Goal: Communication & Community: Answer question/provide support

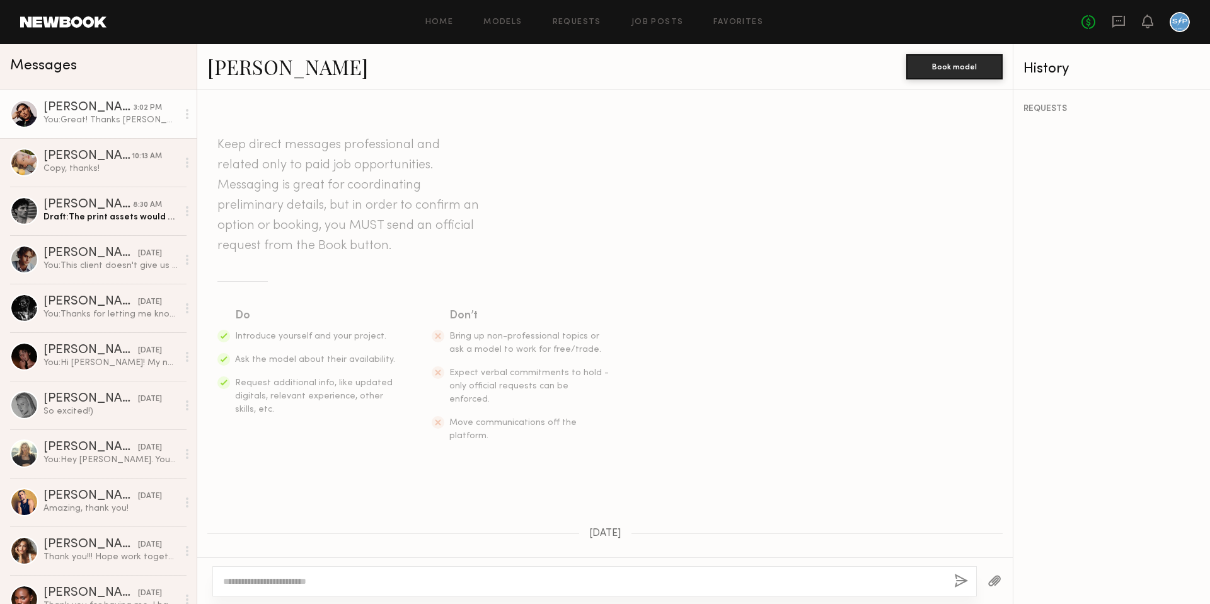
scroll to position [1842, 0]
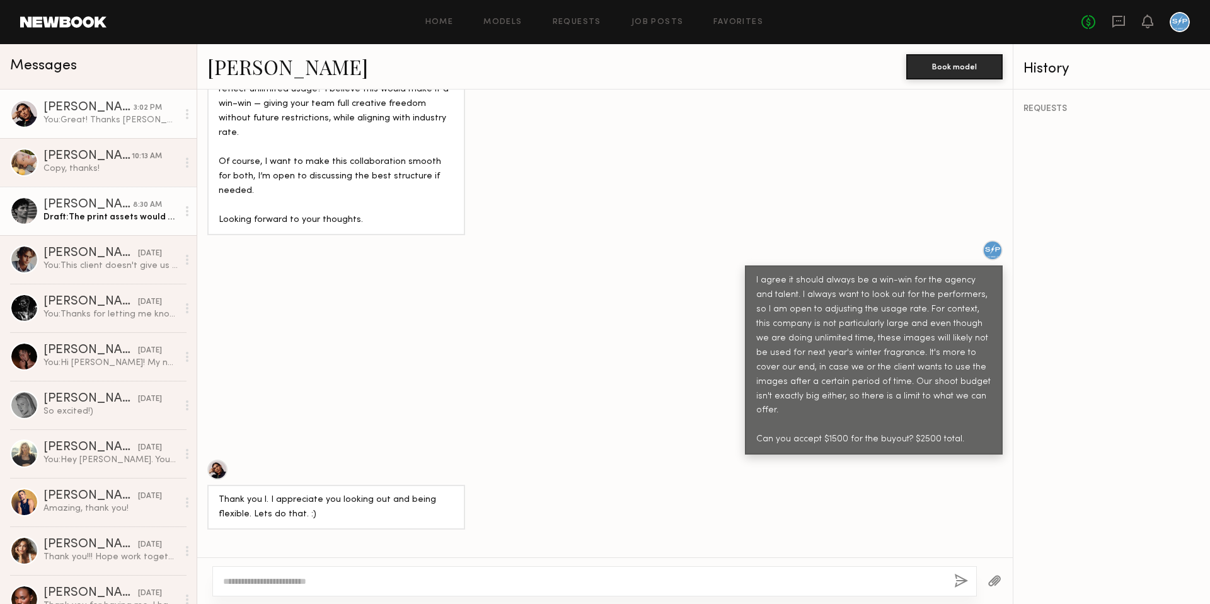
click at [105, 212] on div "Draft: The print assets would be in store. We have never done billboards for th…" at bounding box center [110, 217] width 134 height 12
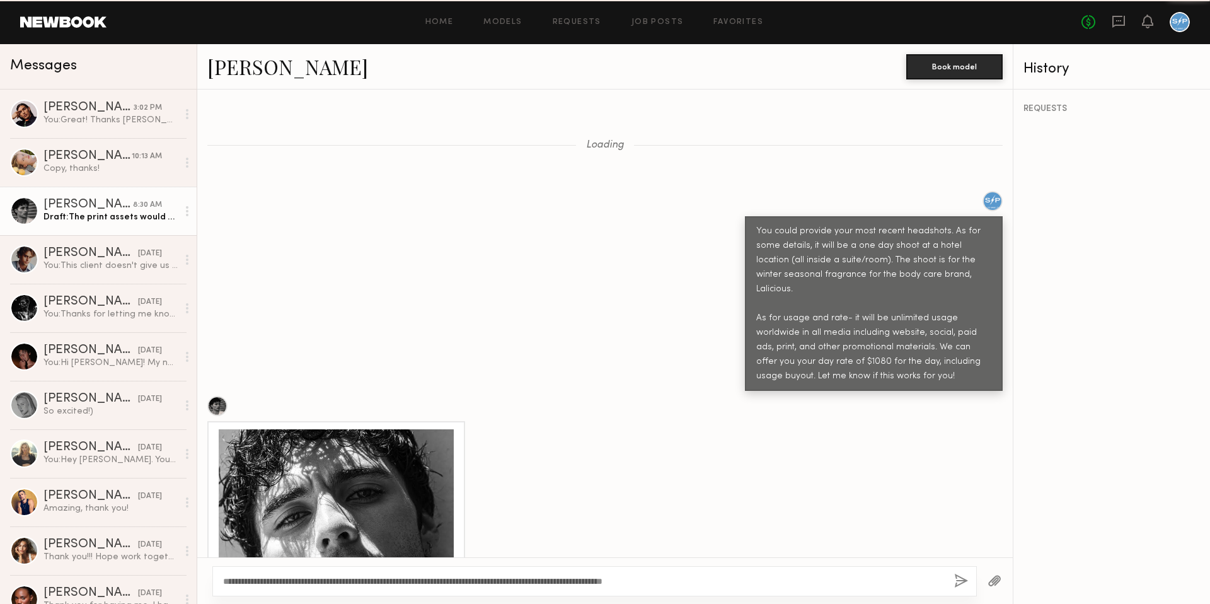
scroll to position [1052, 0]
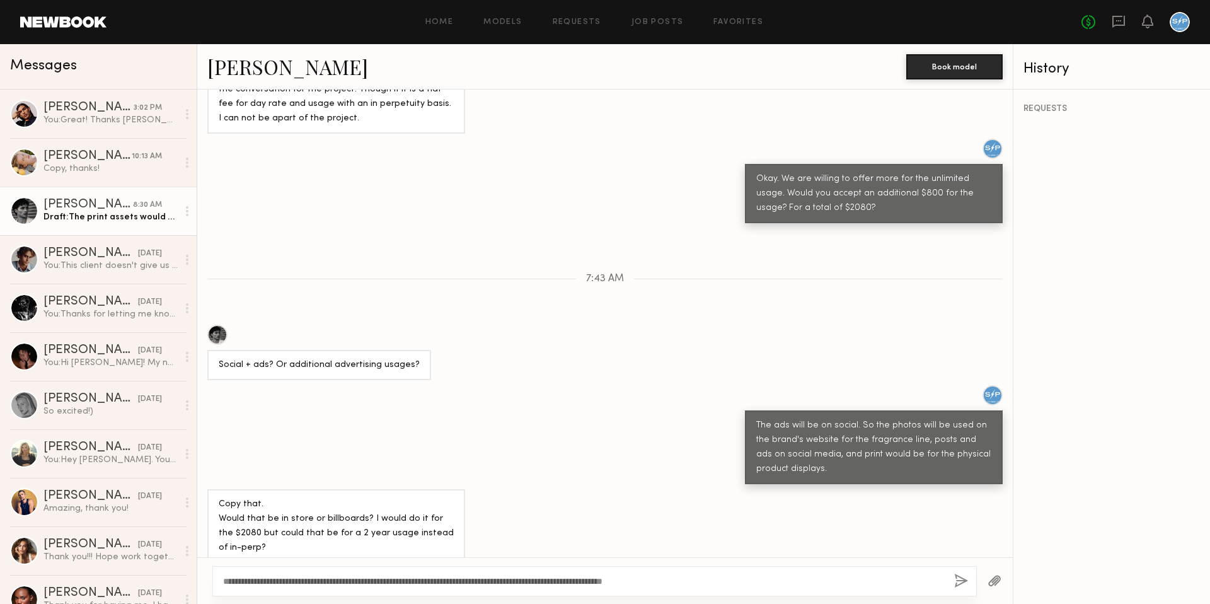
click at [636, 583] on textarea "**********" at bounding box center [583, 581] width 721 height 13
type textarea "**********"
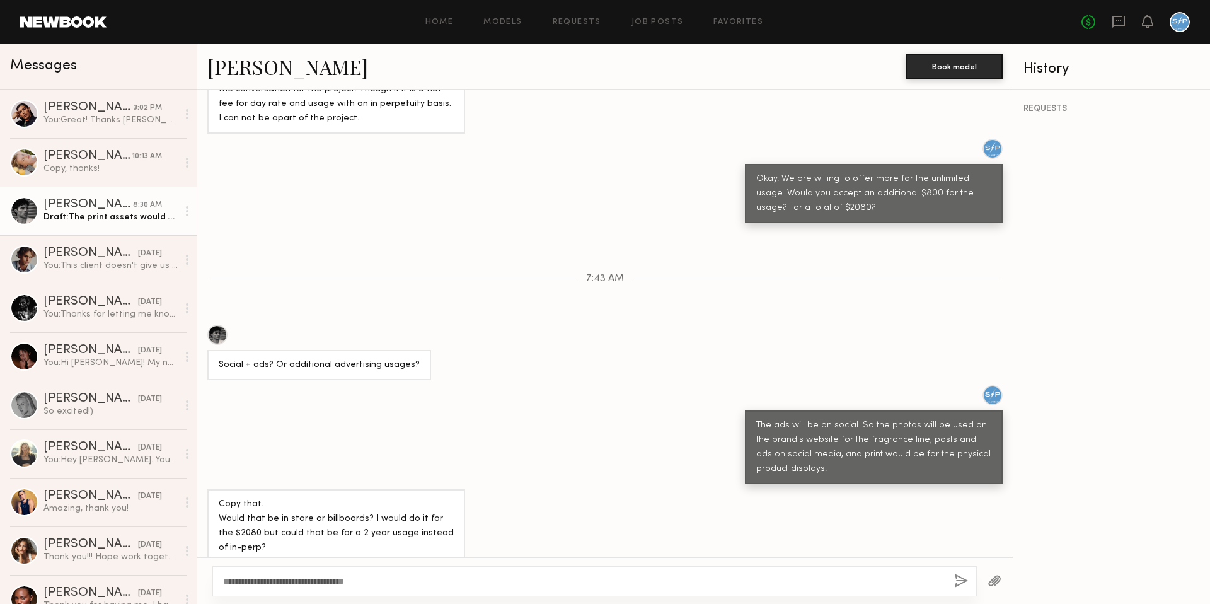
click at [963, 580] on button "button" at bounding box center [961, 581] width 14 height 16
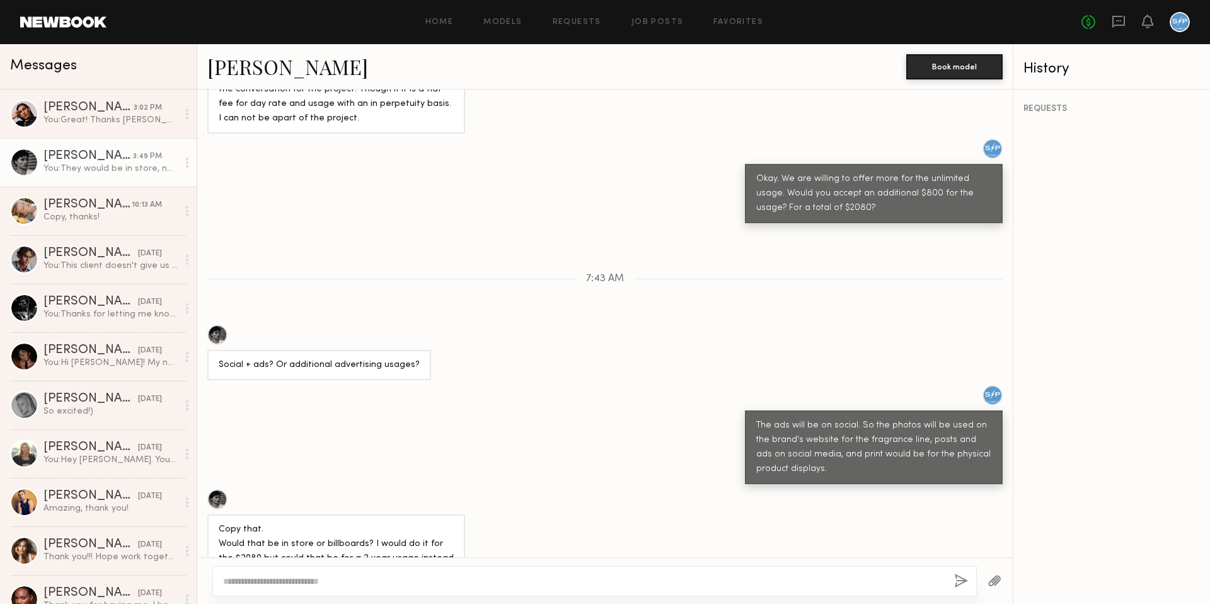
scroll to position [1208, 0]
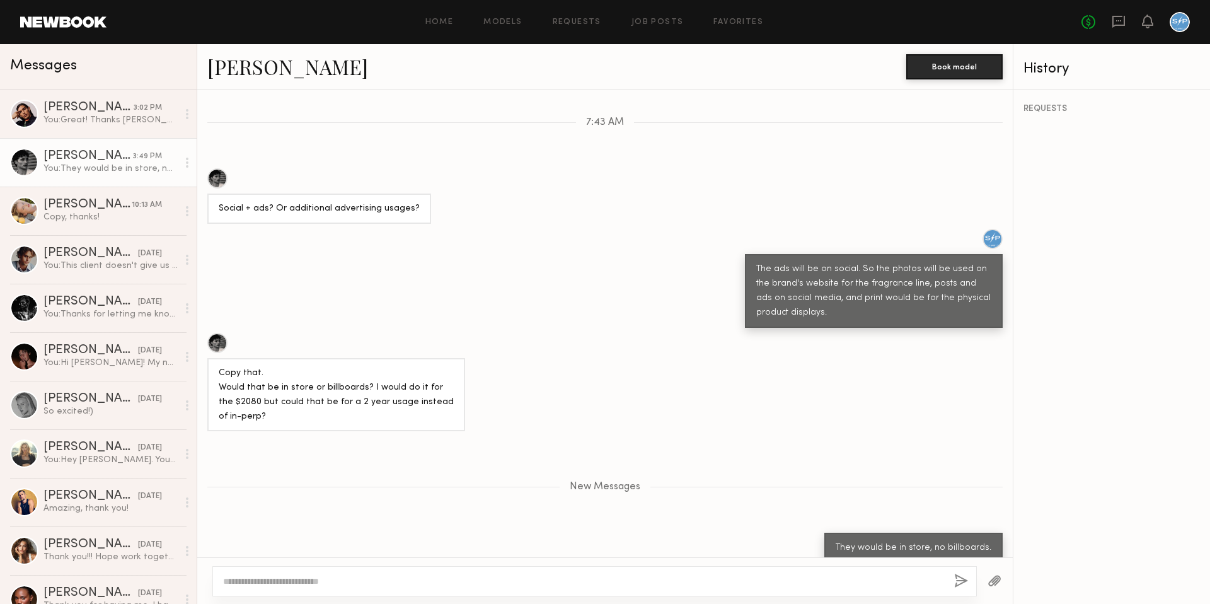
click at [711, 580] on textarea at bounding box center [583, 581] width 721 height 13
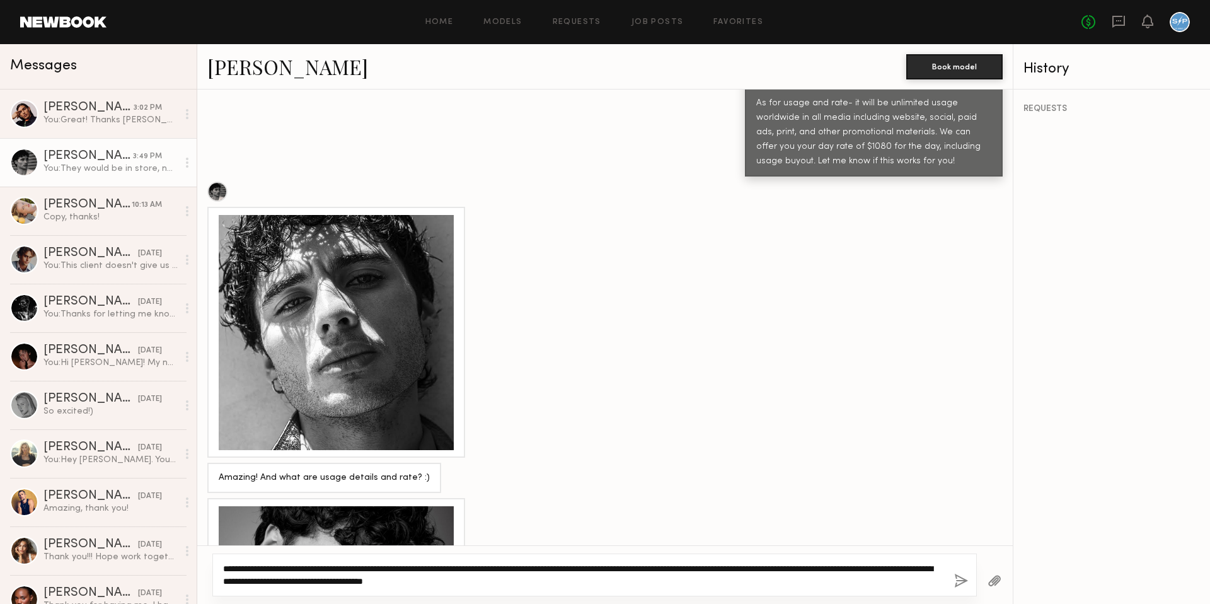
scroll to position [2123, 0]
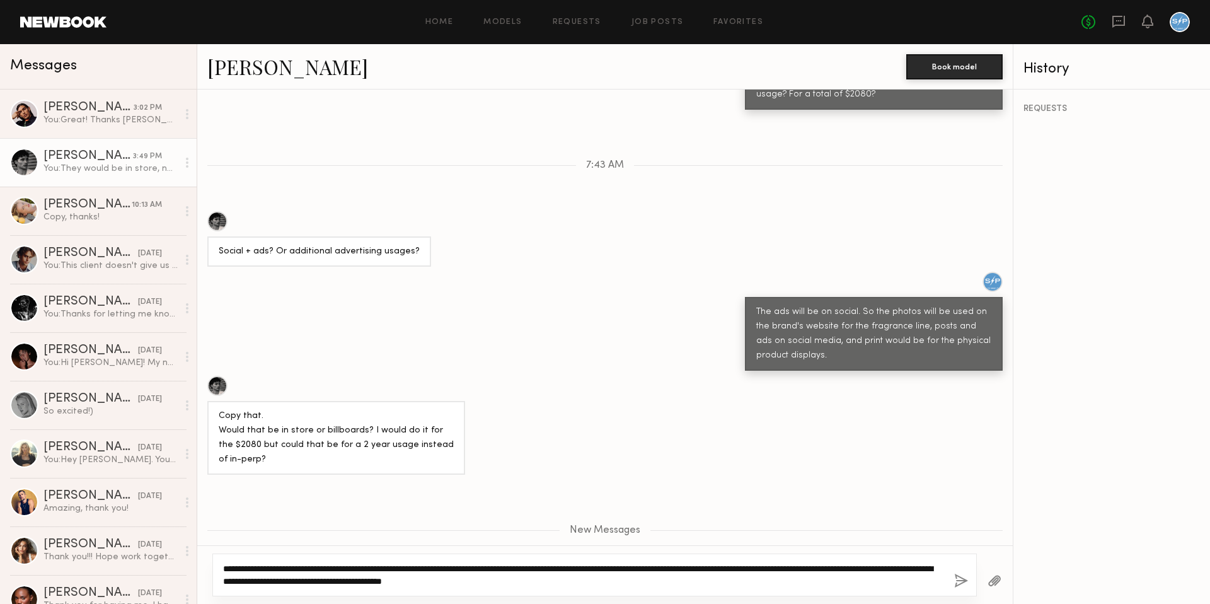
type textarea "**********"
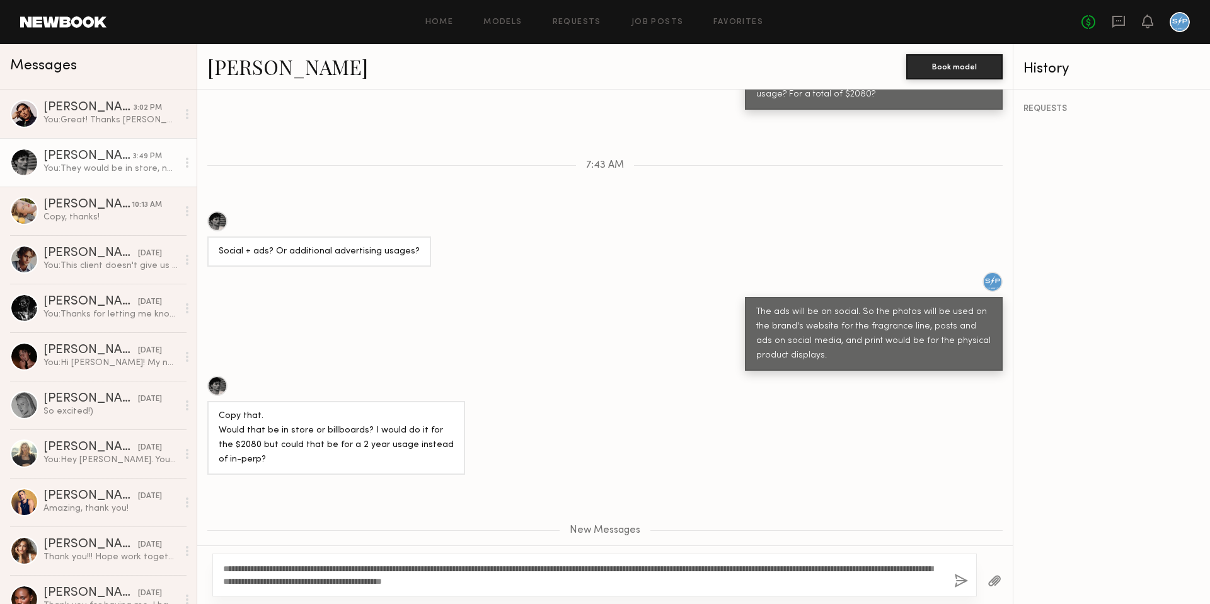
click at [956, 580] on button "button" at bounding box center [961, 581] width 14 height 16
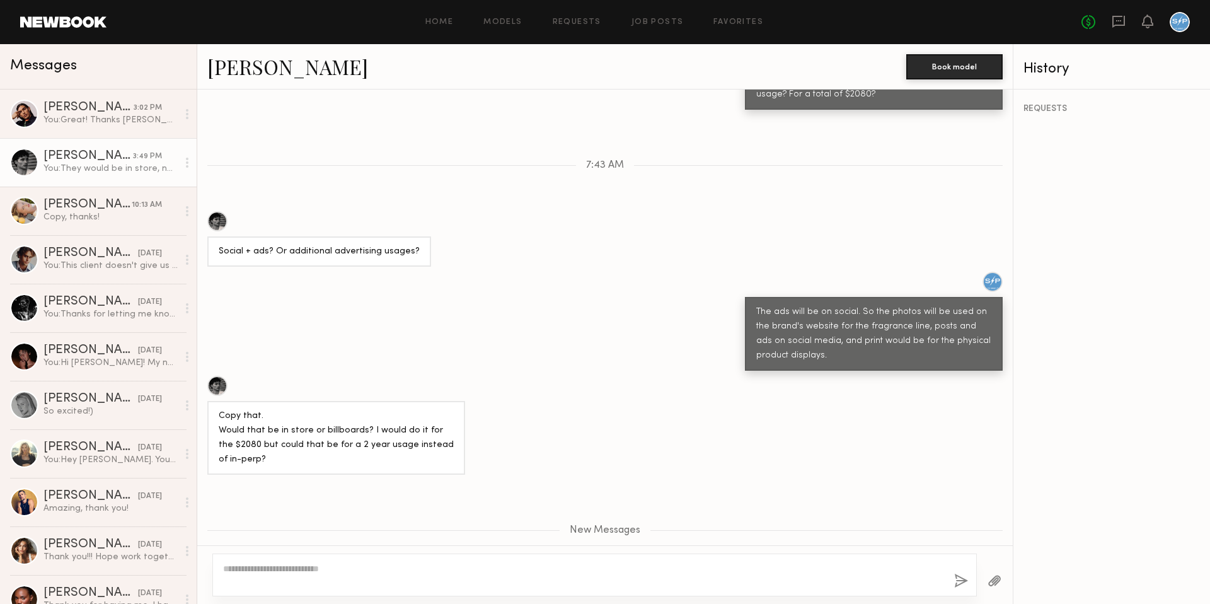
scroll to position [2229, 0]
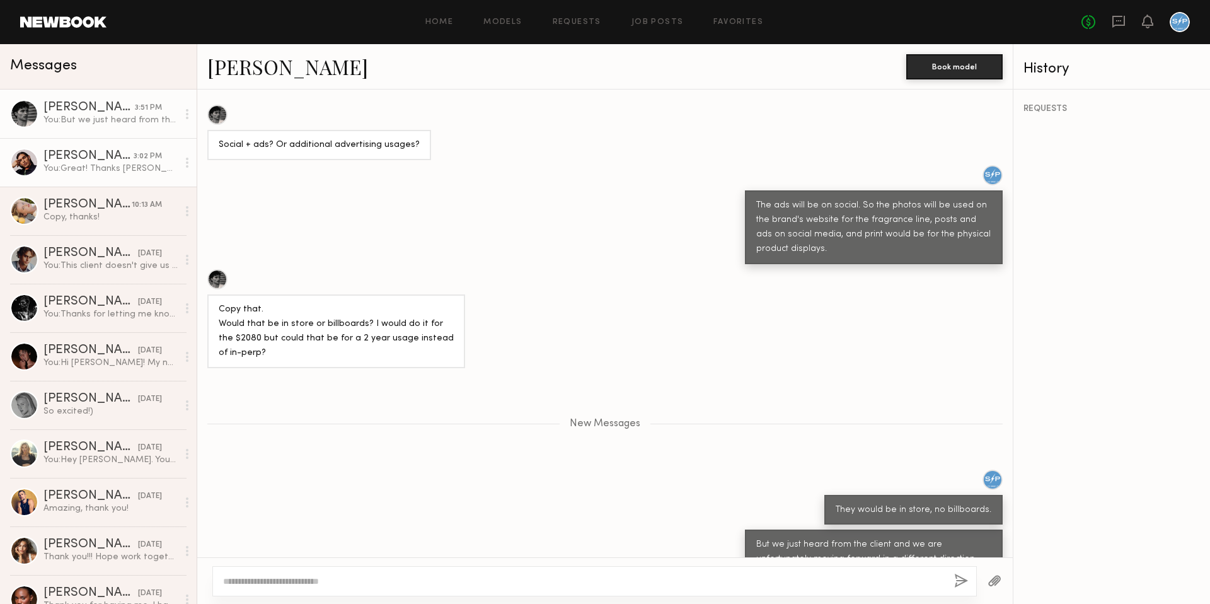
click at [121, 164] on div "You: Great! Thanks [PERSON_NAME]. Would you prefer I book you on or off this si…" at bounding box center [110, 169] width 134 height 12
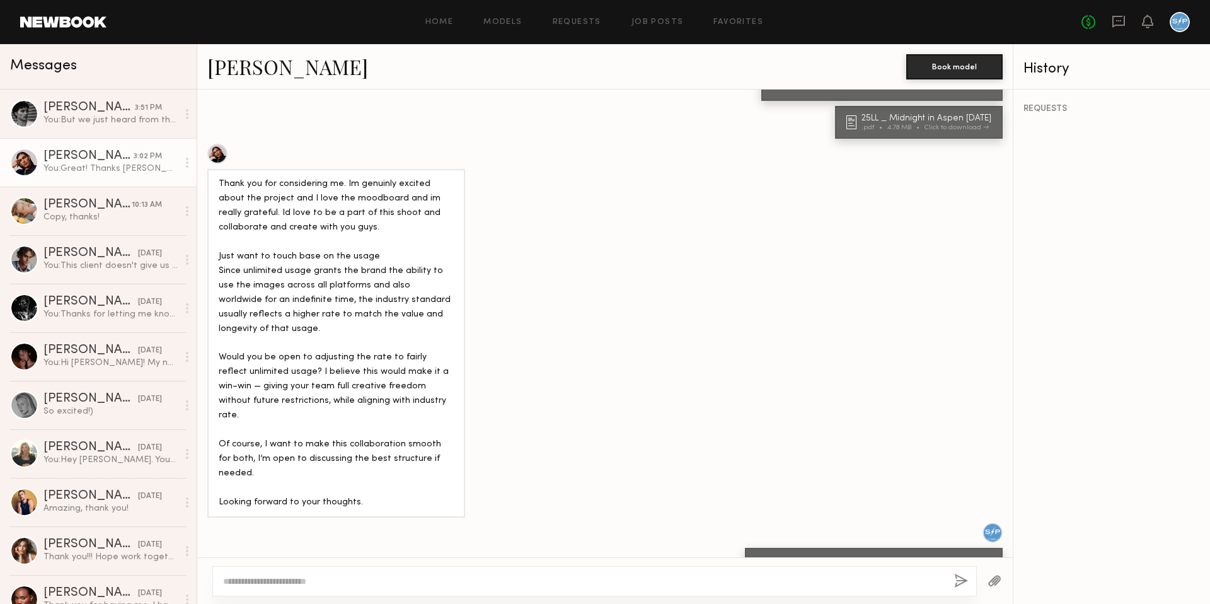
scroll to position [1556, 0]
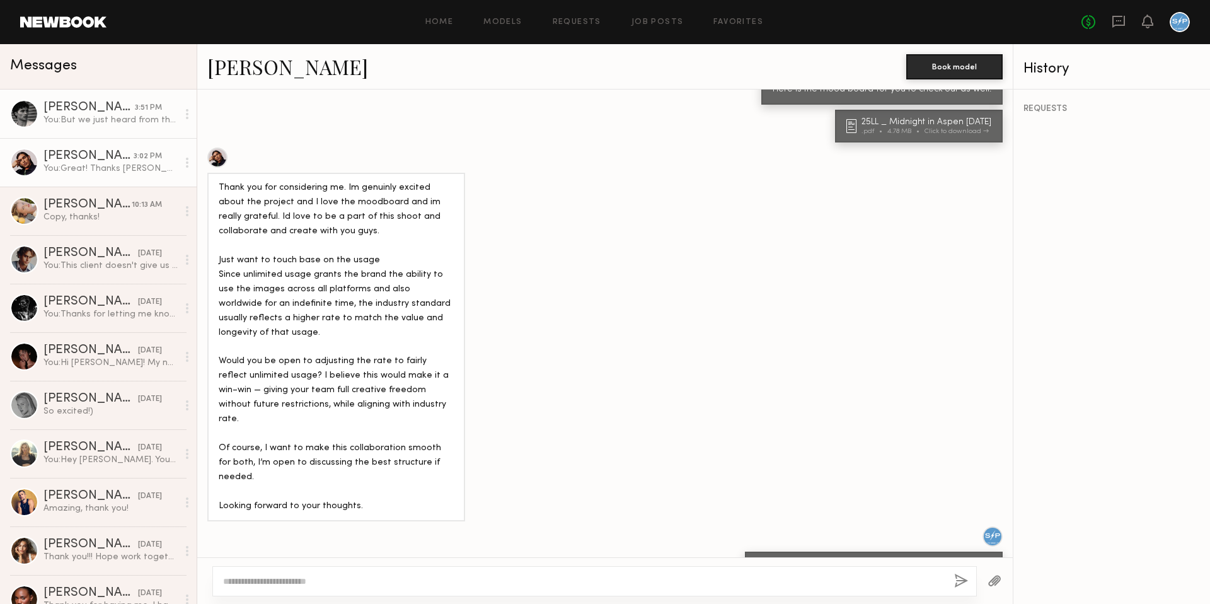
click at [95, 130] on link "[PERSON_NAME] 3:51 PM You: But we just heard from the client and we are unfortu…" at bounding box center [98, 113] width 197 height 49
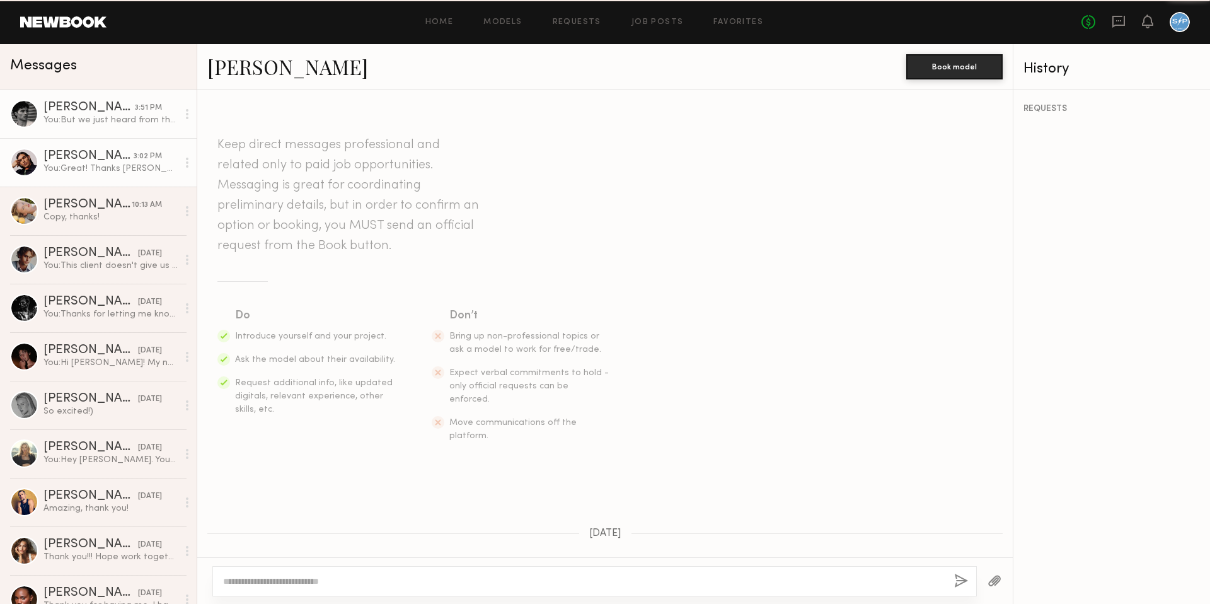
scroll to position [2133, 0]
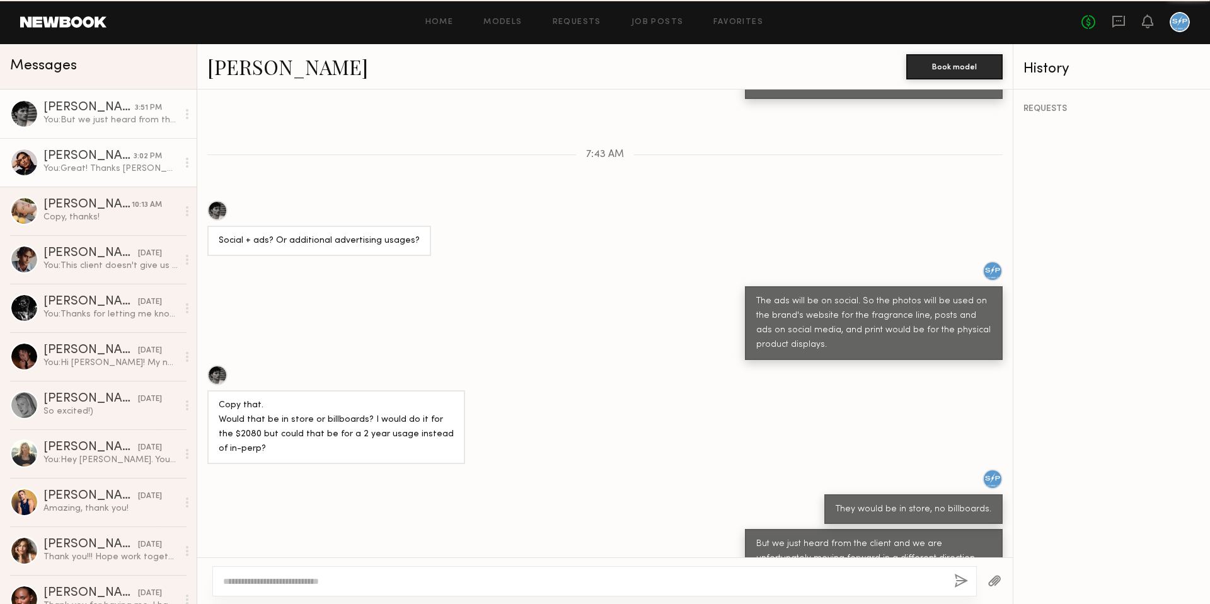
click at [129, 169] on div "You: Great! Thanks [PERSON_NAME]. Would you prefer I book you on or off this si…" at bounding box center [110, 169] width 134 height 12
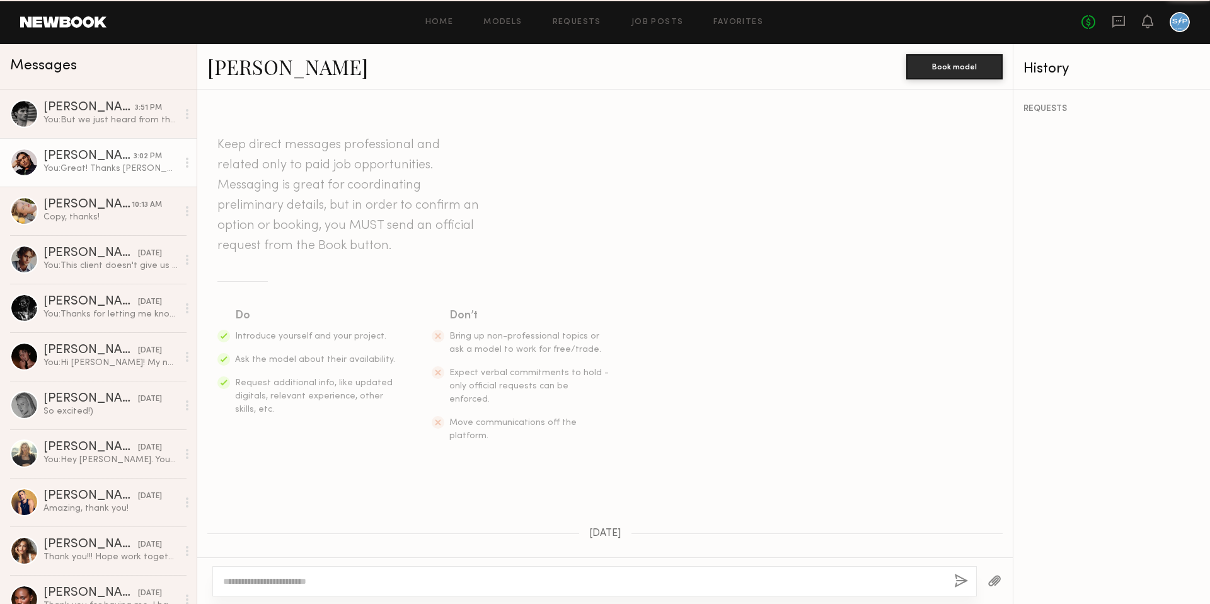
scroll to position [1746, 0]
